Goal: Navigation & Orientation: Find specific page/section

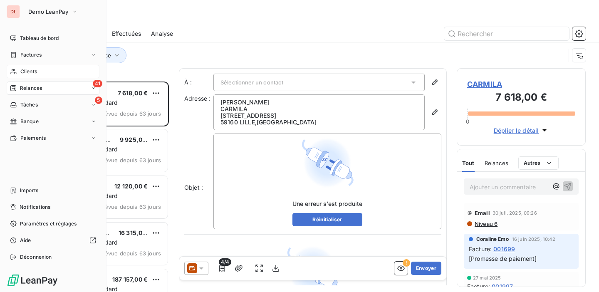
scroll to position [211, 129]
click at [36, 40] on span "Tableau de bord" at bounding box center [39, 38] width 39 height 7
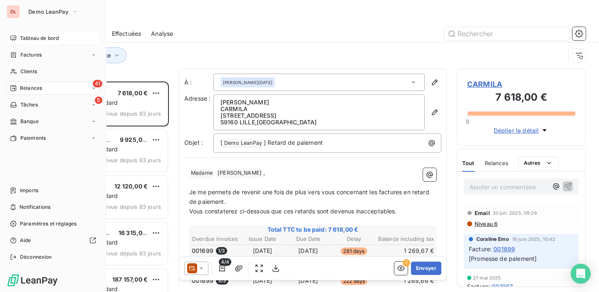
click at [44, 37] on span "Tableau de bord" at bounding box center [39, 38] width 39 height 7
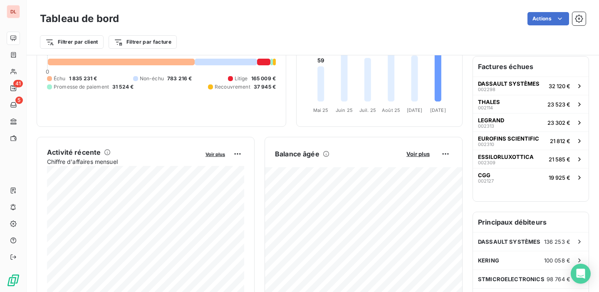
scroll to position [74, 0]
